Goal: Obtain resource: Obtain resource

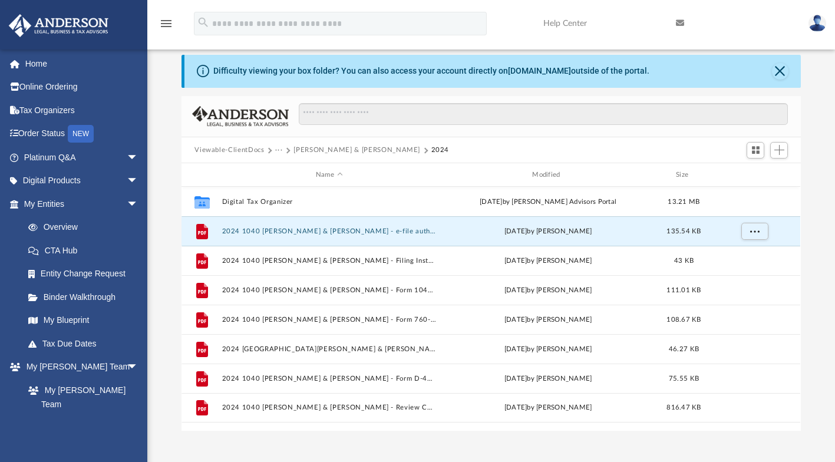
scroll to position [16, 0]
click at [754, 230] on span "More options" at bounding box center [754, 231] width 9 height 6
click at [372, 259] on button "2024 1040 [PERSON_NAME] & [PERSON_NAME] - Filing Instructions.pdf" at bounding box center [329, 261] width 214 height 8
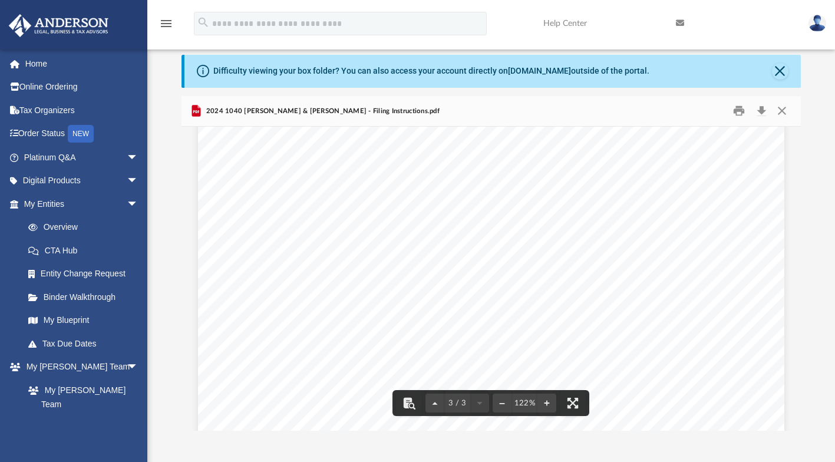
scroll to position [2024, 0]
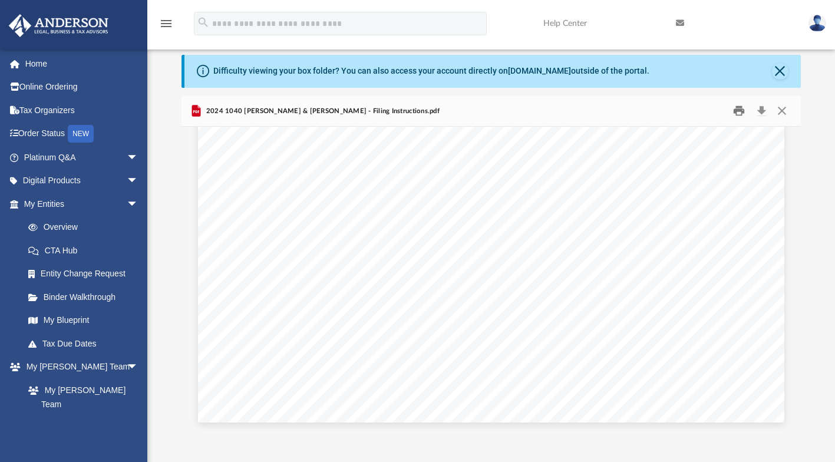
click at [742, 108] on button "Print" at bounding box center [739, 111] width 24 height 18
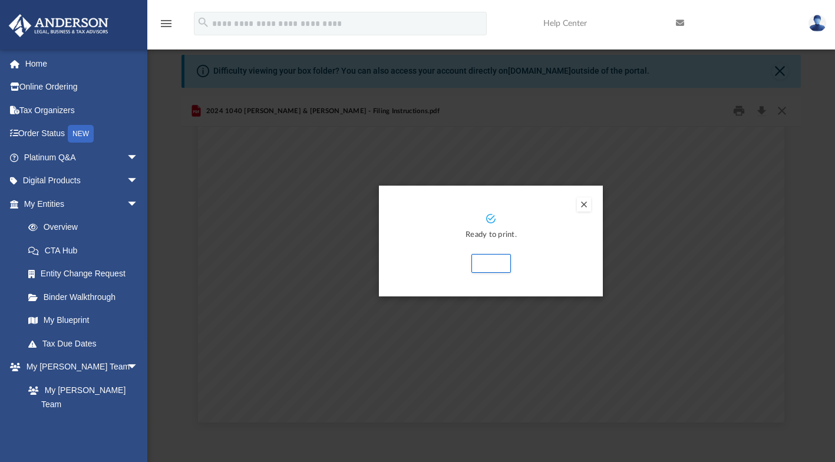
click at [492, 262] on button "Print" at bounding box center [490, 263] width 39 height 19
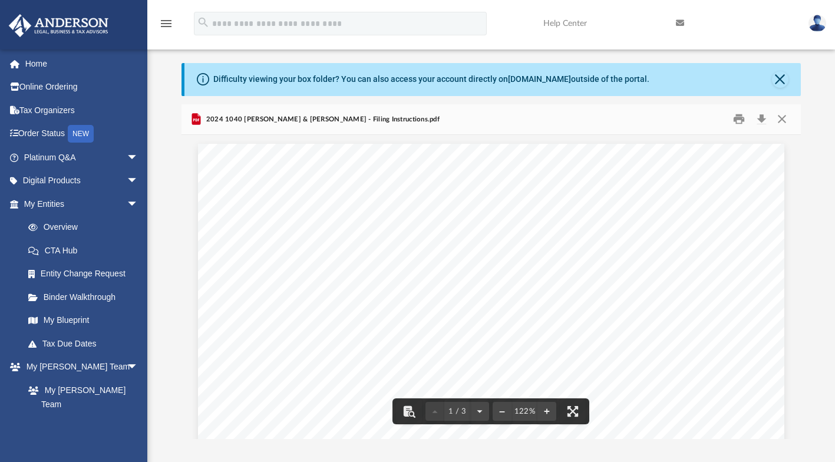
scroll to position [7, 0]
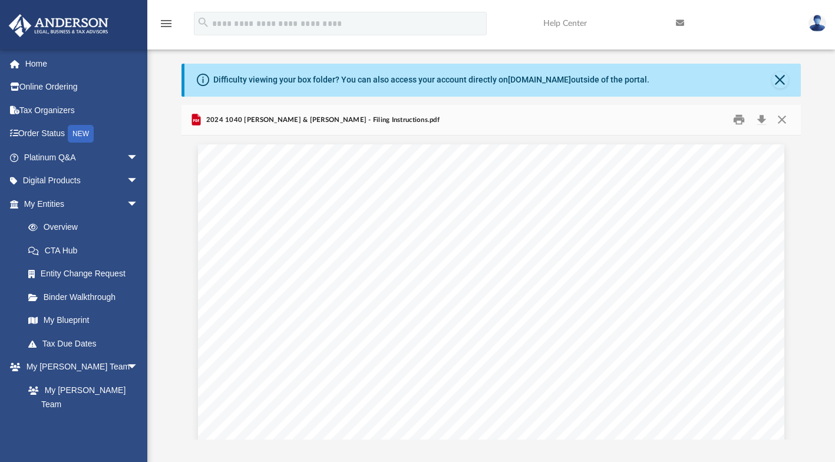
click at [779, 122] on button "Close" at bounding box center [781, 120] width 21 height 18
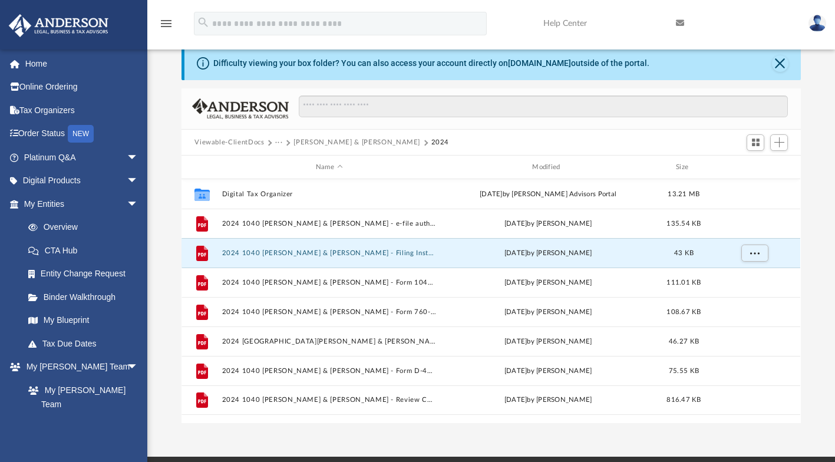
scroll to position [0, 0]
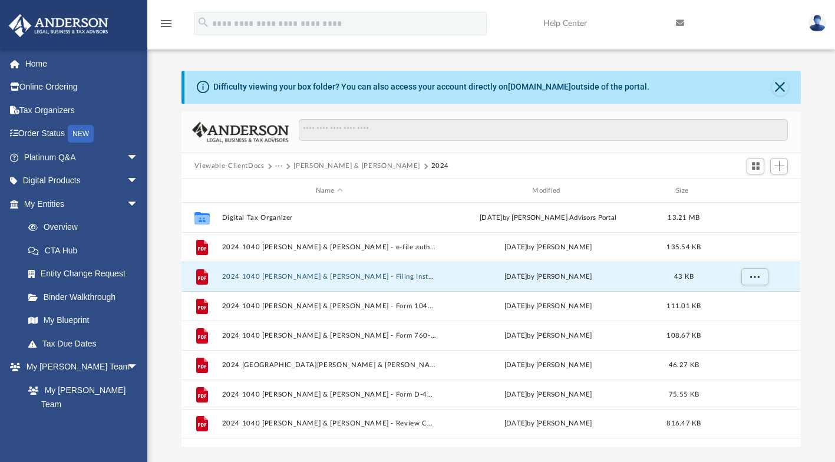
click at [780, 87] on button "Close" at bounding box center [780, 87] width 16 height 16
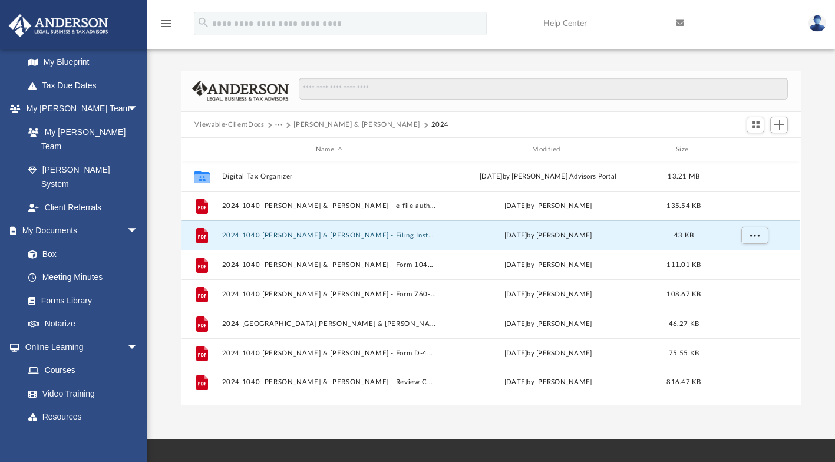
scroll to position [259, 0]
click at [279, 124] on button "···" at bounding box center [279, 125] width 8 height 11
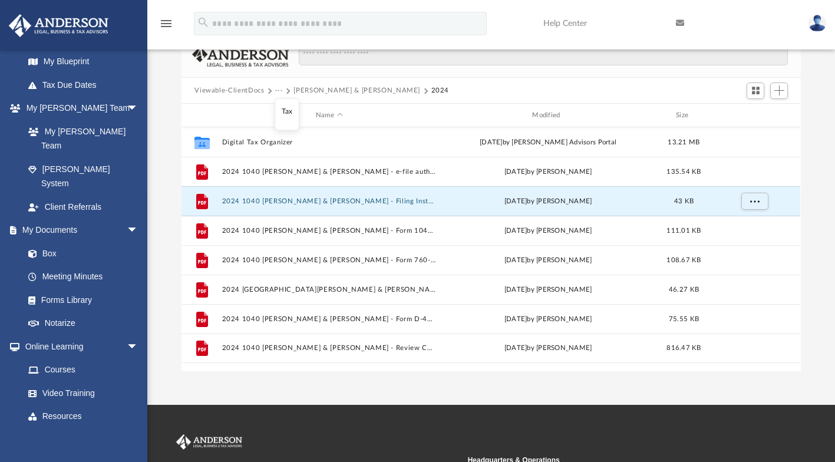
scroll to position [0, 0]
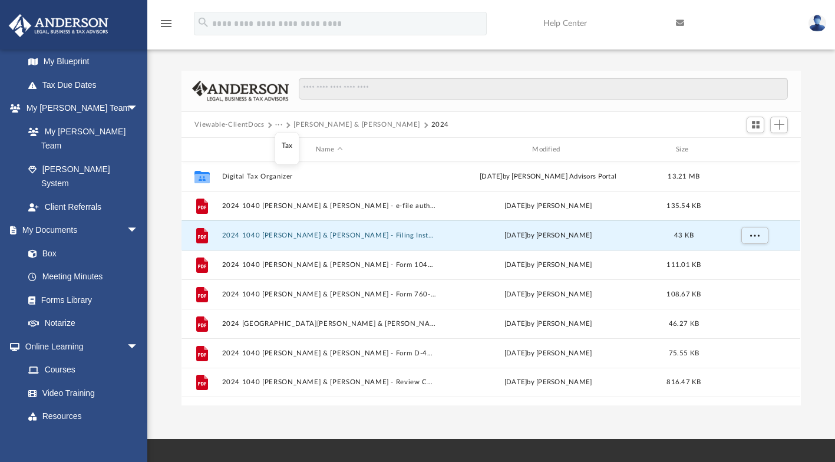
click at [58, 242] on link "Box" at bounding box center [80, 254] width 128 height 24
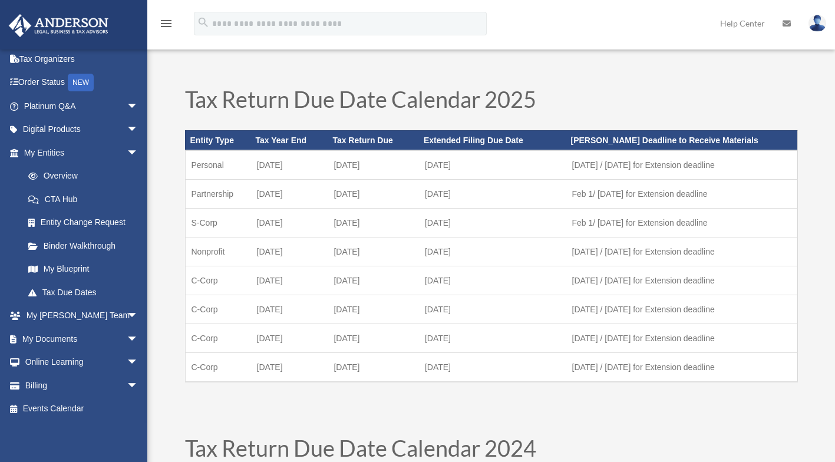
scroll to position [42, 0]
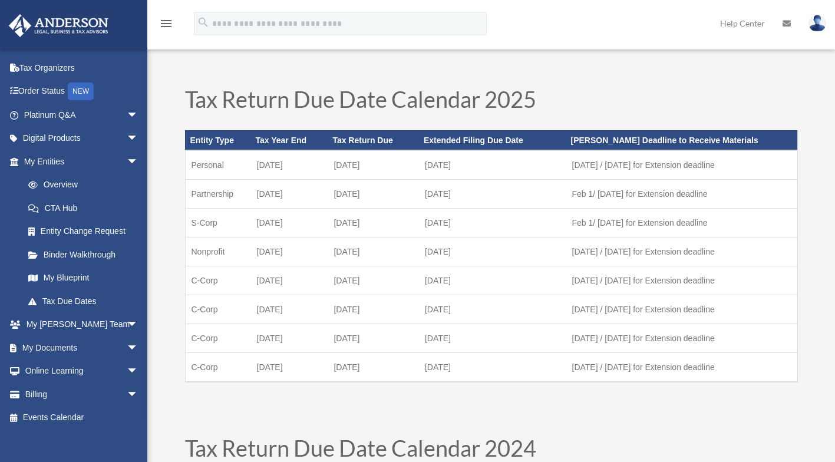
click at [127, 165] on span "arrow_drop_down" at bounding box center [139, 162] width 24 height 24
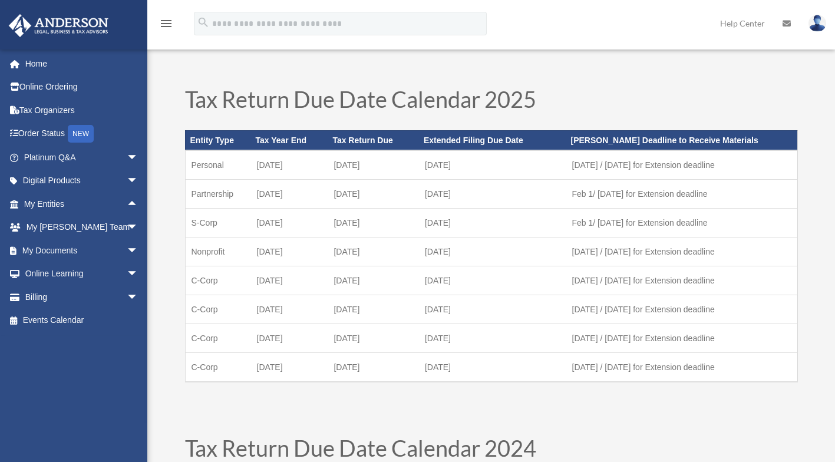
scroll to position [0, 0]
click at [127, 246] on span "arrow_drop_down" at bounding box center [139, 251] width 24 height 24
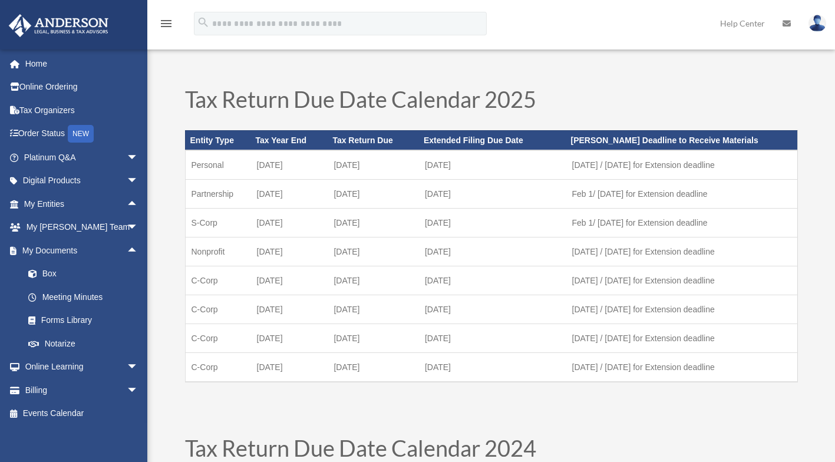
click at [61, 272] on link "Box" at bounding box center [86, 274] width 140 height 24
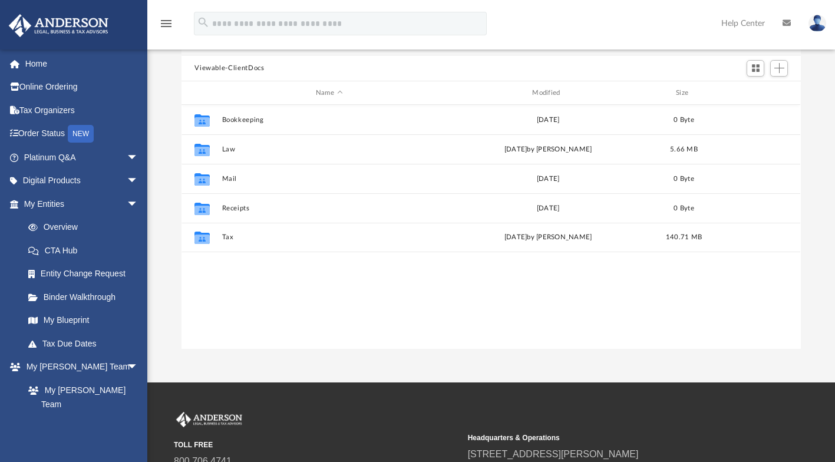
scroll to position [99, 0]
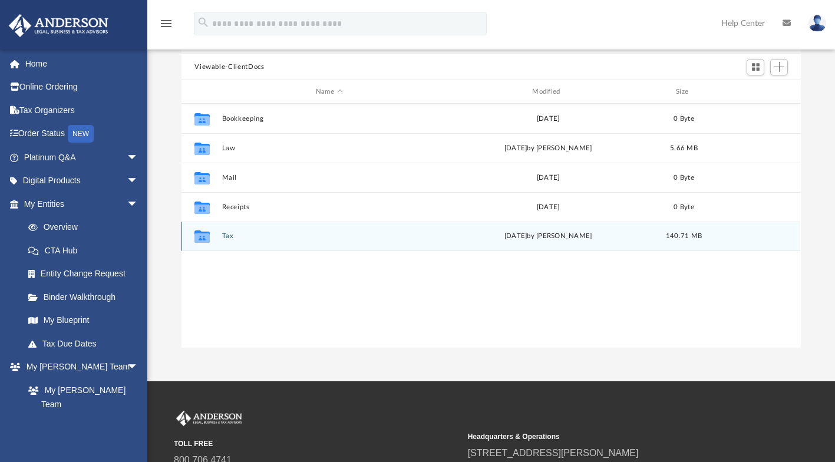
click at [518, 236] on span "yesterday" at bounding box center [515, 236] width 23 height 6
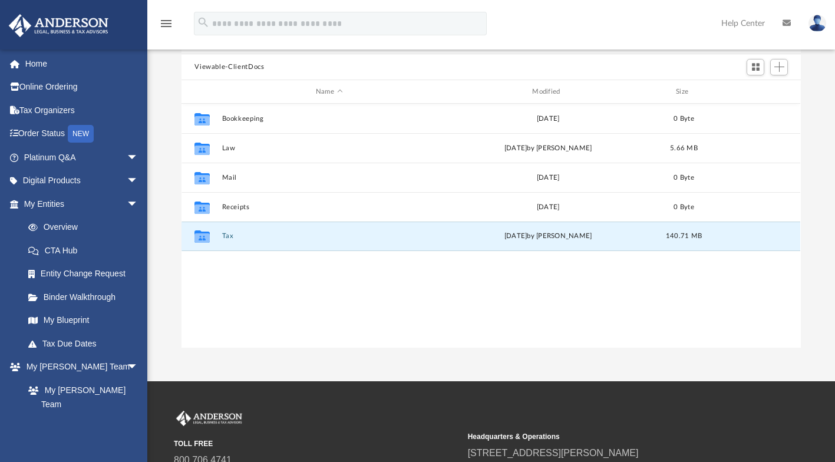
click at [241, 233] on button "Tax" at bounding box center [329, 237] width 214 height 8
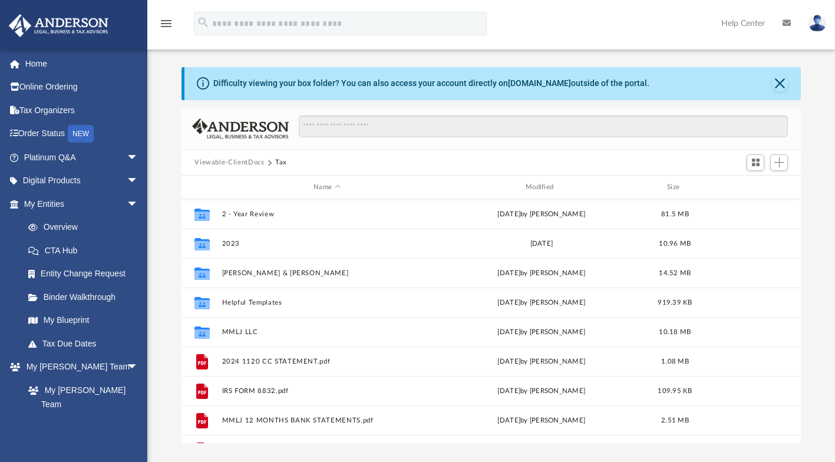
scroll to position [0, 0]
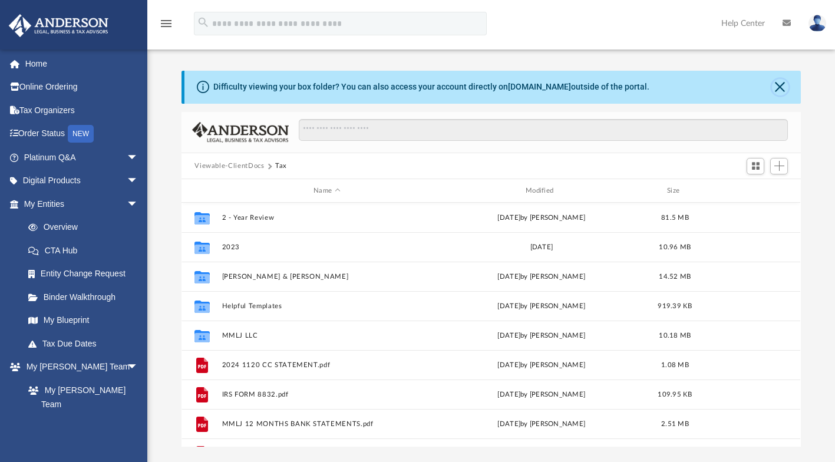
click at [779, 88] on button "Close" at bounding box center [780, 87] width 16 height 16
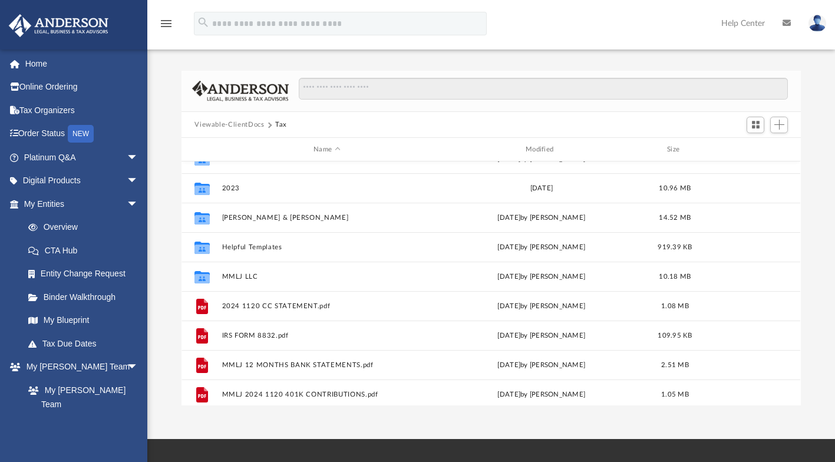
scroll to position [16, 0]
click at [168, 25] on icon "menu" at bounding box center [166, 23] width 14 height 14
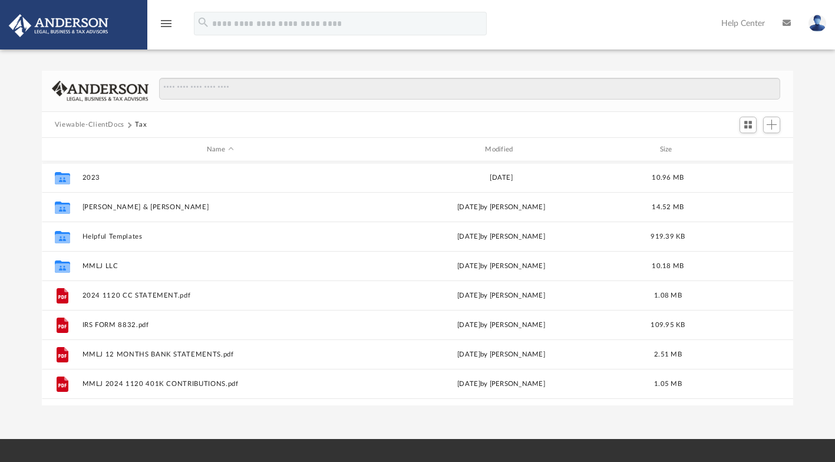
scroll to position [0, 0]
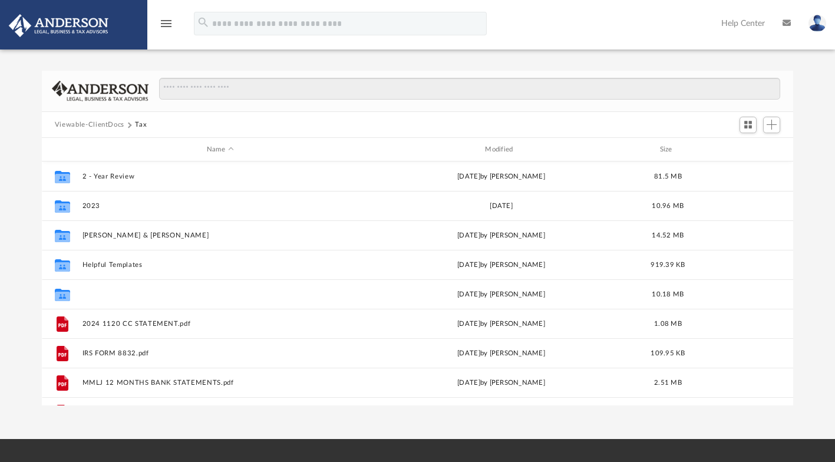
click at [220, 294] on button "MMLJ LLC" at bounding box center [220, 294] width 276 height 8
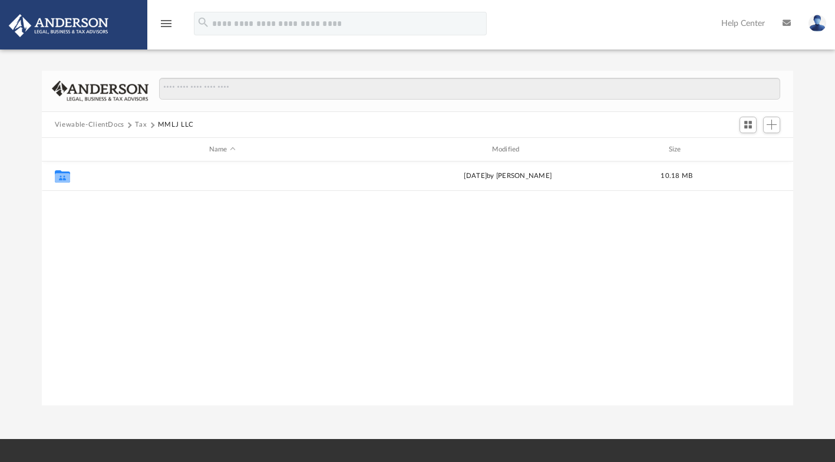
click at [288, 179] on button "2024" at bounding box center [222, 177] width 280 height 8
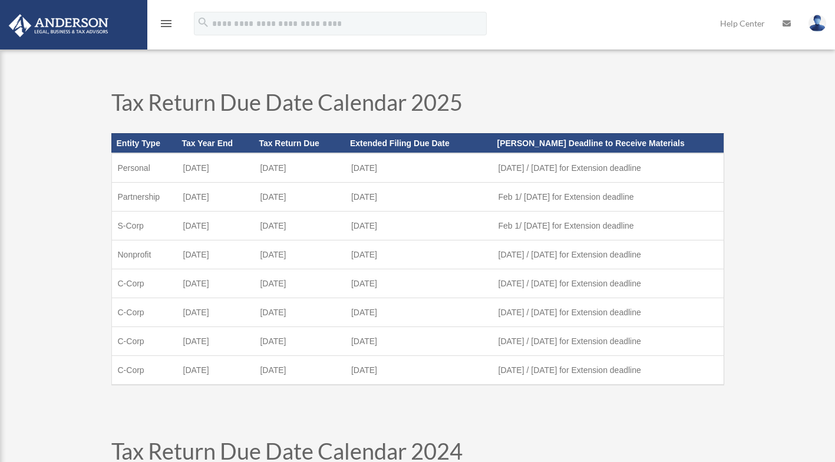
click at [167, 21] on icon "menu" at bounding box center [166, 23] width 14 height 14
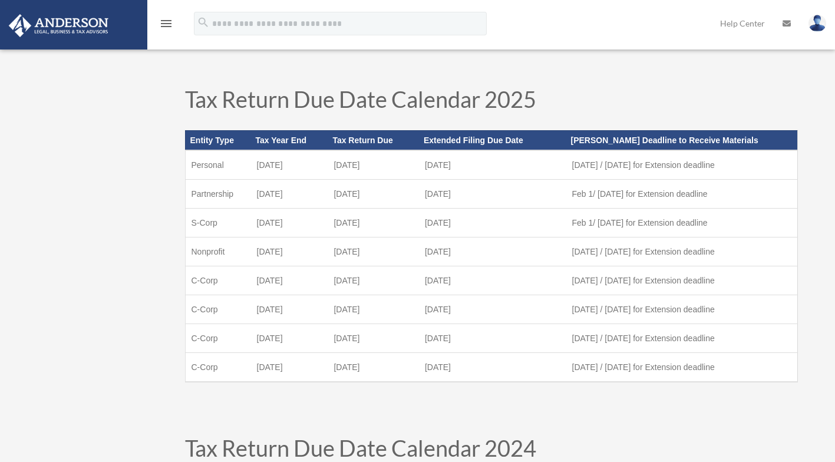
click at [171, 25] on icon "menu" at bounding box center [166, 23] width 14 height 14
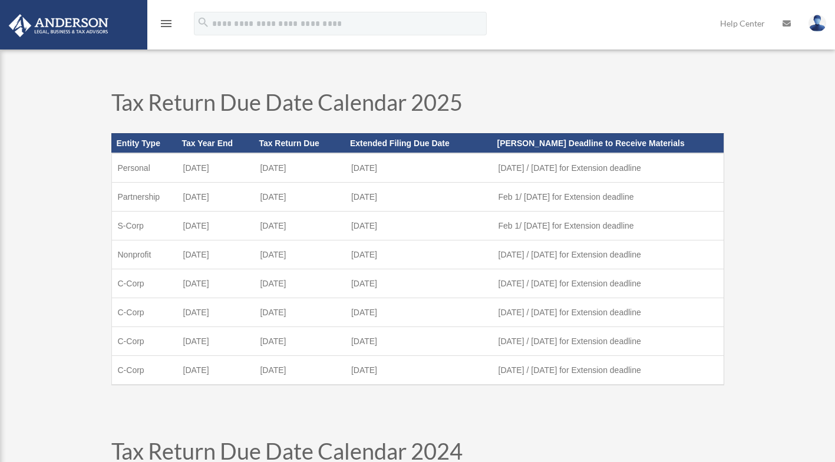
click at [166, 25] on icon "menu" at bounding box center [166, 23] width 14 height 14
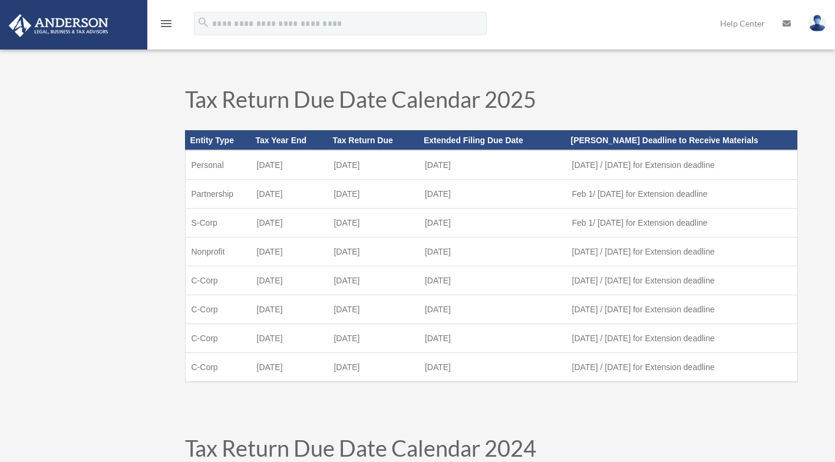
click at [160, 22] on icon "menu" at bounding box center [166, 23] width 14 height 14
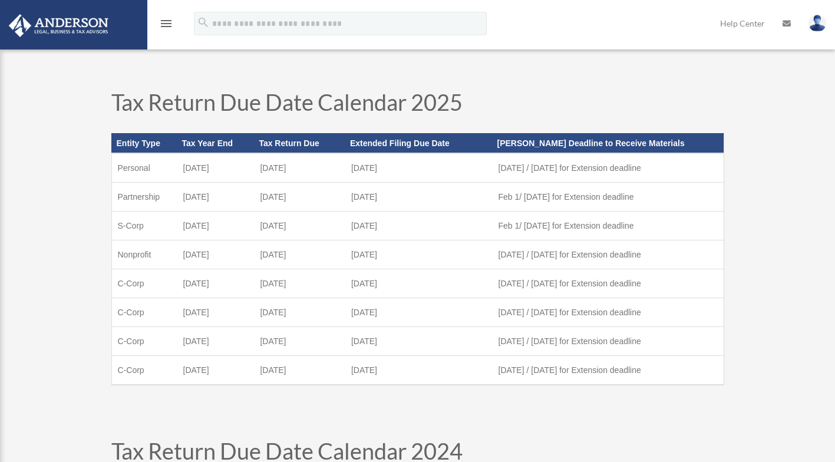
click at [165, 23] on icon "menu" at bounding box center [166, 23] width 14 height 14
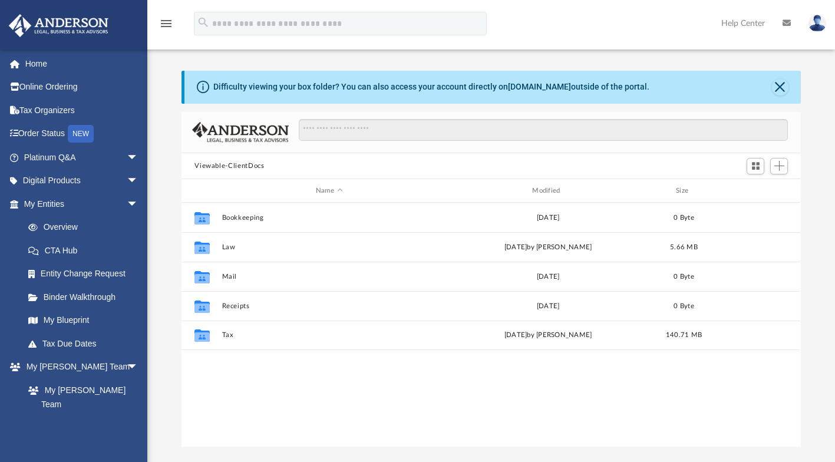
scroll to position [259, 610]
click at [243, 337] on button "Tax" at bounding box center [329, 336] width 214 height 8
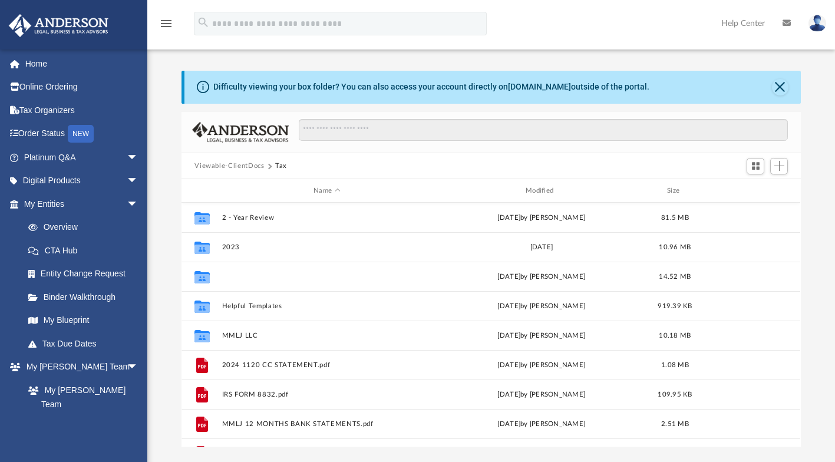
click at [292, 276] on button "[PERSON_NAME] & [PERSON_NAME]" at bounding box center [327, 277] width 210 height 8
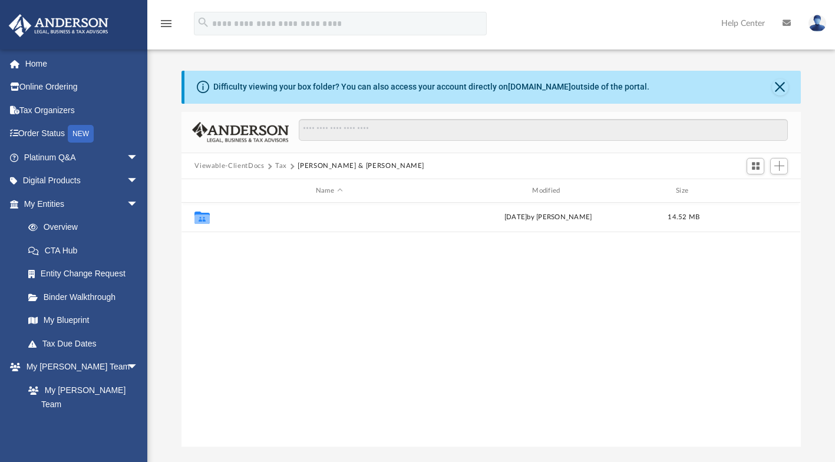
click at [263, 217] on button "2024" at bounding box center [329, 218] width 214 height 8
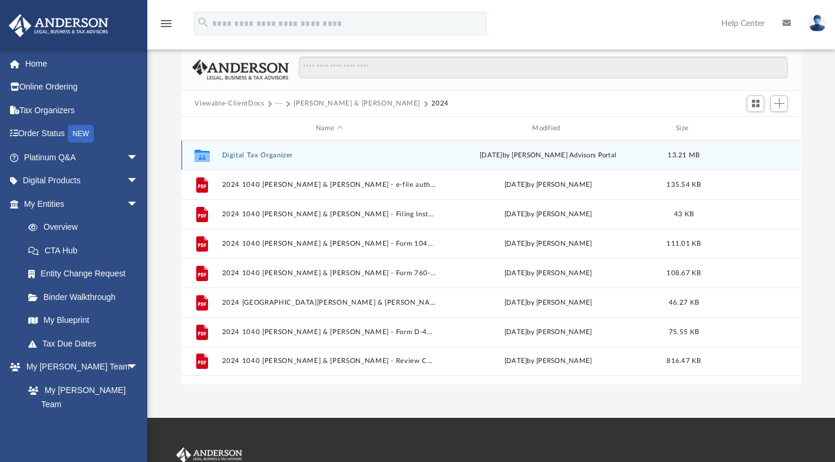
scroll to position [64, 0]
